Goal: Check status: Check status

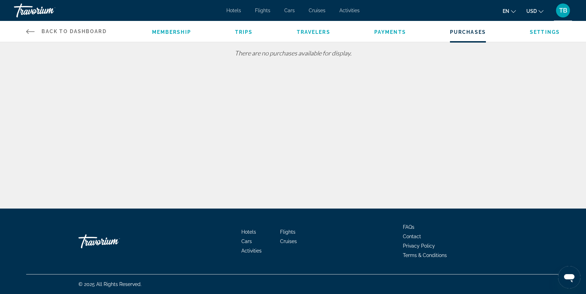
click at [90, 30] on span "Back to Dashboard" at bounding box center [74, 32] width 65 height 6
